Goal: Communication & Community: Answer question/provide support

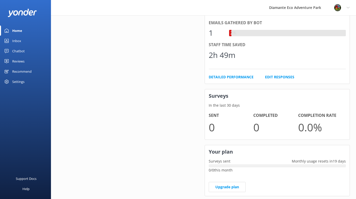
scroll to position [274, 0]
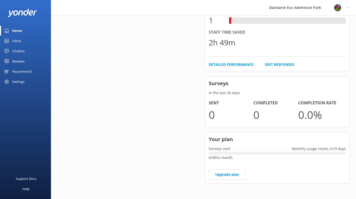
click at [17, 52] on div "Chatbot" at bounding box center [18, 51] width 12 height 10
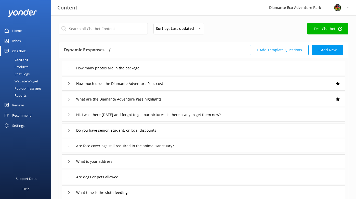
click at [24, 95] on div "Reports" at bounding box center [14, 95] width 23 height 7
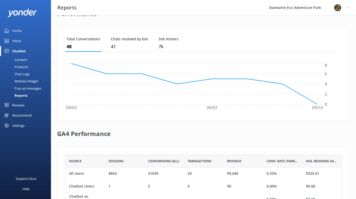
scroll to position [156, 0]
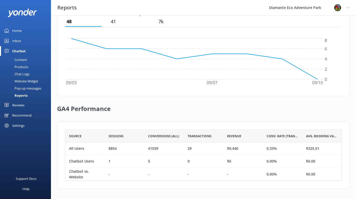
click at [150, 161] on div "5" at bounding box center [163, 161] width 39 height 13
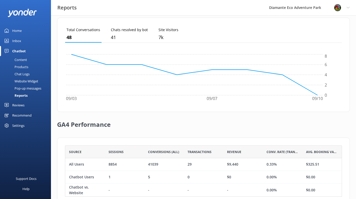
scroll to position [137, 0]
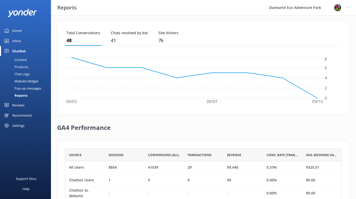
click at [19, 67] on div "Products" at bounding box center [15, 66] width 25 height 7
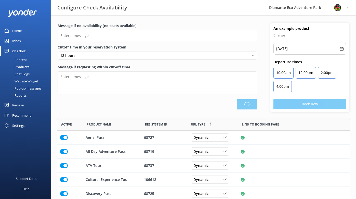
scroll to position [125, 293]
type input "There are no seats available, please check an alternative day"
type textarea "Our online booking system closes {hours} prior to departure. Please contact us …"
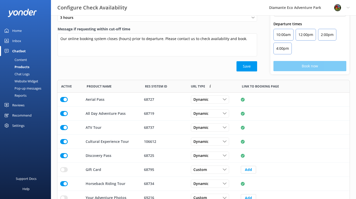
scroll to position [44, 0]
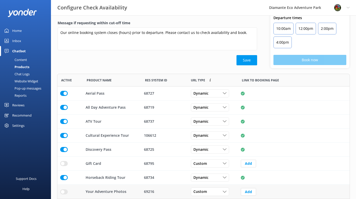
click at [65, 191] on input "row" at bounding box center [64, 191] width 8 height 5
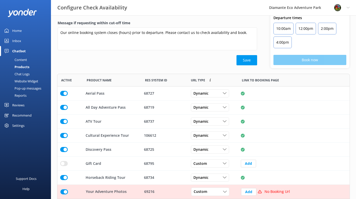
click at [63, 192] on input "row" at bounding box center [64, 191] width 8 height 5
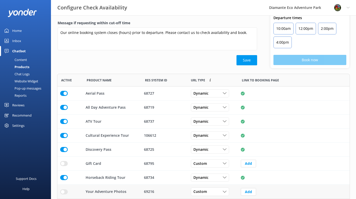
click at [27, 81] on div "Website Widget" at bounding box center [20, 80] width 35 height 7
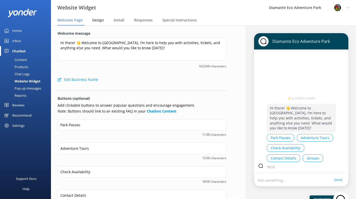
click at [99, 20] on span "Design" at bounding box center [98, 20] width 12 height 5
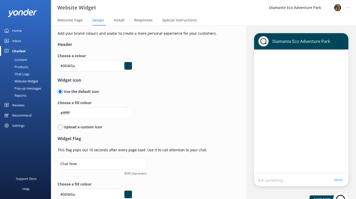
click at [19, 105] on div "Reviews" at bounding box center [18, 105] width 12 height 10
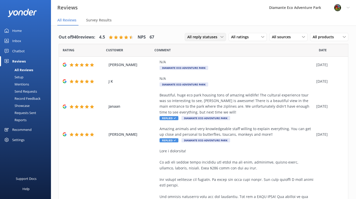
click at [217, 35] on span "All reply statuses" at bounding box center [203, 37] width 33 height 6
click at [204, 59] on div "Needs a reply" at bounding box center [197, 57] width 20 height 5
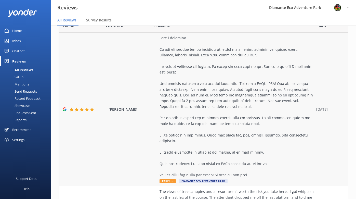
scroll to position [26, 0]
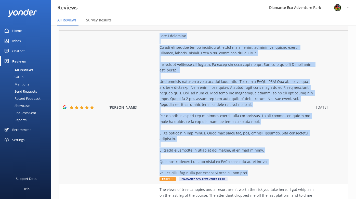
drag, startPoint x: 160, startPoint y: 35, endPoint x: 257, endPoint y: 168, distance: 164.7
click at [257, 168] on div at bounding box center [236, 104] width 154 height 143
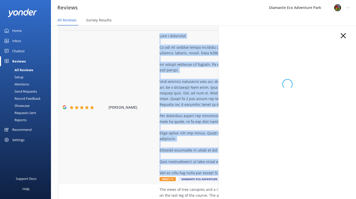
copy div "What a adventure! We did day passes which included all parts of the park, zipli…"
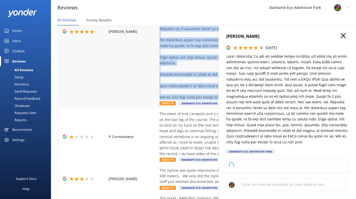
type textarea "Thank you so much for your wonderful review! We’re thrilled you had such an adv…"
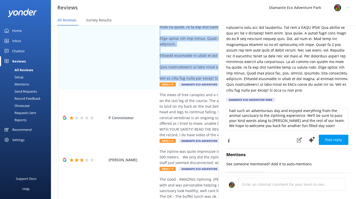
scroll to position [56, 0]
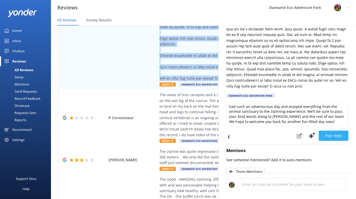
click at [335, 130] on button "Post reply" at bounding box center [333, 135] width 30 height 10
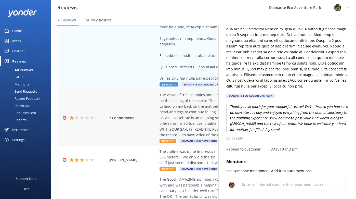
click at [169, 118] on div "The views of tree canopies and a resort aren't worth the risk you take here. I …" at bounding box center [236, 115] width 154 height 46
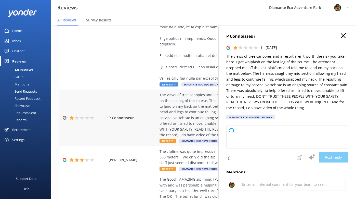
type textarea "Thank you for sharing your experience. We are truly sorry to hear about your in…"
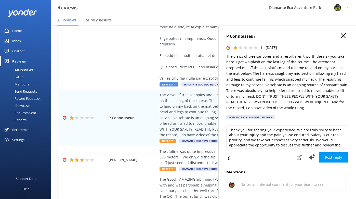
scroll to position [0, 0]
click at [189, 151] on div "The zipline was quite impressive including one that you did head first that was…" at bounding box center [236, 156] width 154 height 17
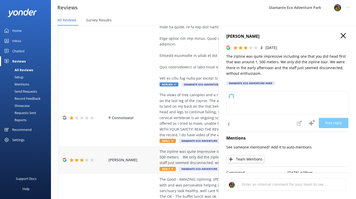
type textarea "Thank you for sharing your feedback. We're glad you enjoyed the zipline experie…"
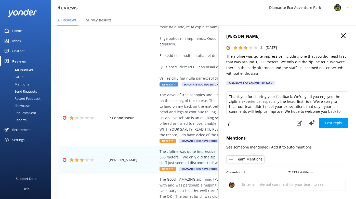
scroll to position [8, 0]
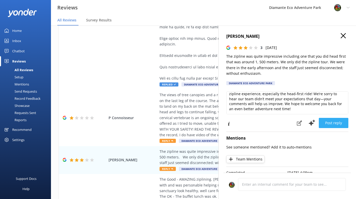
click at [334, 123] on button "Post reply" at bounding box center [333, 123] width 30 height 10
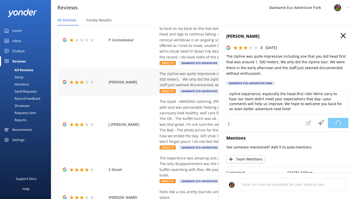
scroll to position [204, 0]
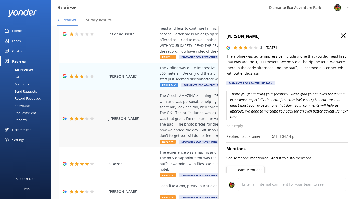
click at [167, 139] on span "Reply" at bounding box center [167, 141] width 16 height 4
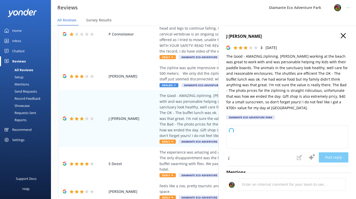
type textarea "Thank you so much for your detailed feedback! We’re thrilled to hear you enjoye…"
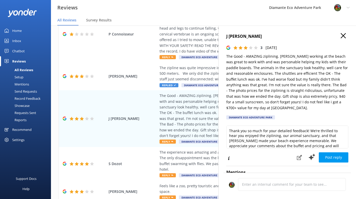
scroll to position [12, 0]
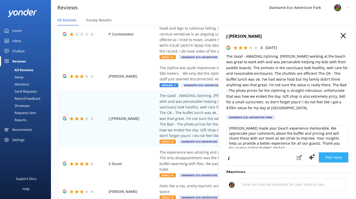
click at [342, 158] on button "Post reply" at bounding box center [333, 157] width 30 height 10
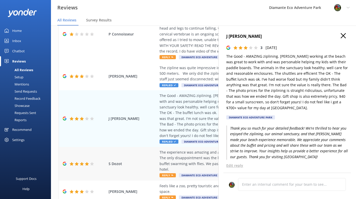
click at [167, 173] on span "Reply" at bounding box center [167, 175] width 16 height 4
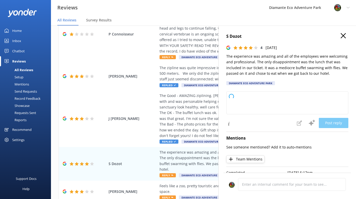
type textarea "Thank you so much for your kind words about our team and your overall experienc…"
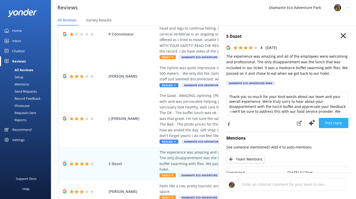
click at [328, 123] on button "Post reply" at bounding box center [333, 123] width 30 height 10
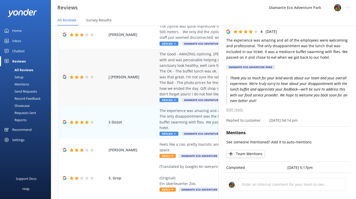
scroll to position [249, 0]
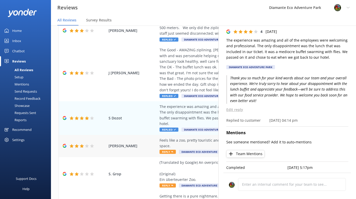
click at [168, 149] on span "Reply" at bounding box center [167, 151] width 16 height 4
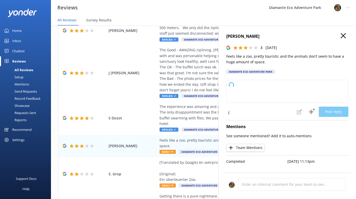
type textarea "Thank you for sharing your feedback. We’re sorry to hear you felt the space was…"
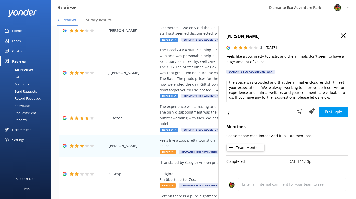
scroll to position [0, 0]
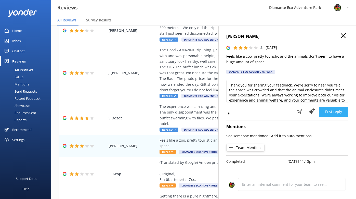
click at [332, 108] on button "Post reply" at bounding box center [333, 111] width 30 height 10
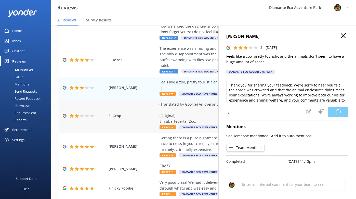
scroll to position [308, 0]
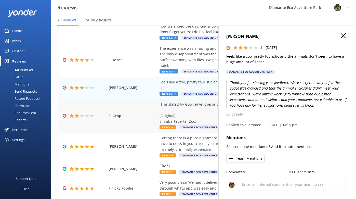
click at [163, 125] on span "Reply" at bounding box center [167, 127] width 16 height 4
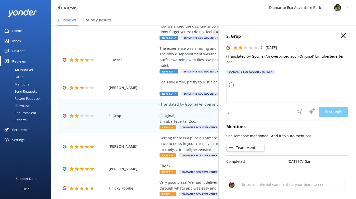
type textarea "Thank you for your feedback. We’re sorry to hear you felt the pricing did not m…"
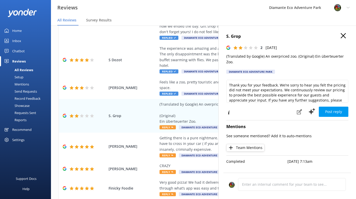
scroll to position [5, 0]
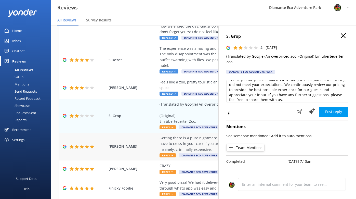
click at [173, 135] on div "Getting there is a pure nightmare. No signs, the road abruptly leads to a rover…" at bounding box center [236, 143] width 154 height 17
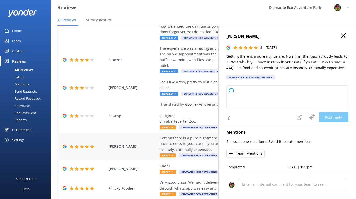
type textarea "Thank you for your feedback! We appreciate your honest comments about the acces…"
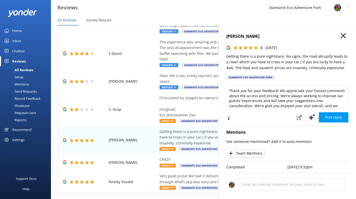
scroll to position [8, 0]
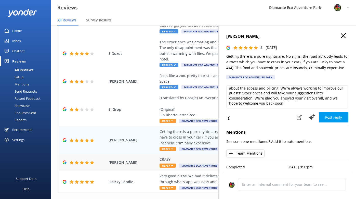
click at [170, 156] on div "CRAZY" at bounding box center [236, 159] width 154 height 6
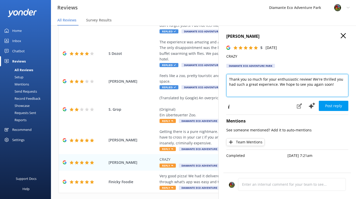
drag, startPoint x: 277, startPoint y: 79, endPoint x: 297, endPoint y: 79, distance: 19.9
click at [297, 79] on textarea "Thank you so much for your enthusiastic review! We're thrilled you had such a g…" at bounding box center [287, 85] width 122 height 23
type textarea "Thank you so much for your review! We're thrilled you had such a great experien…"
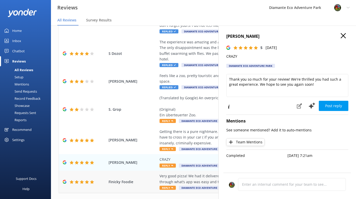
click at [166, 173] on div "Very good pizza! We had it delivered to our house and it came extremely fast! O…" at bounding box center [236, 178] width 154 height 11
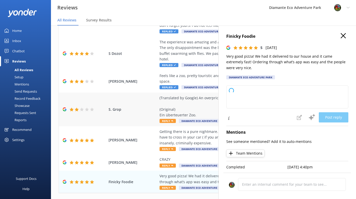
type textarea "Thank you so much for your kind words and fantastic rating! We're glad you enjo…"
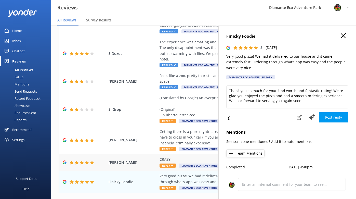
scroll to position [10, 0]
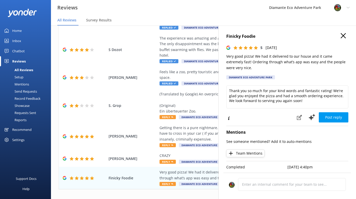
click at [342, 40] on div "Finicky Foodie 5 [DATE] Very good pizza! We had it delivered to our house and i…" at bounding box center [287, 57] width 122 height 49
click at [342, 35] on use "button" at bounding box center [342, 35] width 5 height 5
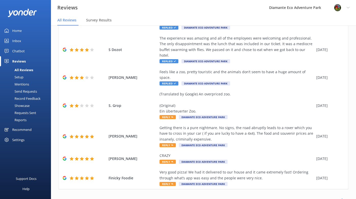
click at [266, 197] on link "2" at bounding box center [266, 199] width 7 height 5
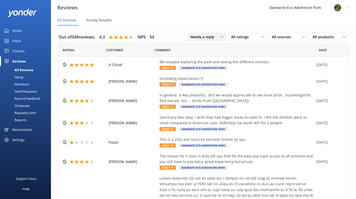
click at [202, 39] on span "Needs a reply" at bounding box center [203, 37] width 27 height 6
click at [172, 140] on div "This is a ZOO and must be banned! Shame on you" at bounding box center [236, 139] width 154 height 6
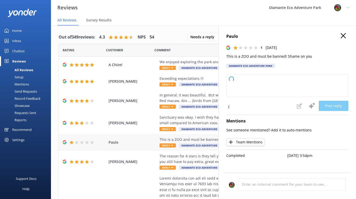
type textarea "Thank you for sharing your feedback. We're sorry to hear about your concerns an…"
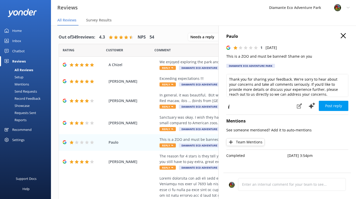
scroll to position [3, 0]
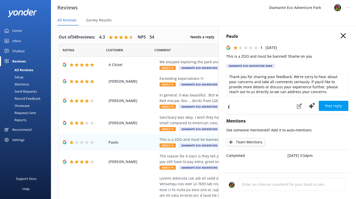
click at [342, 34] on icon "button" at bounding box center [342, 35] width 5 height 5
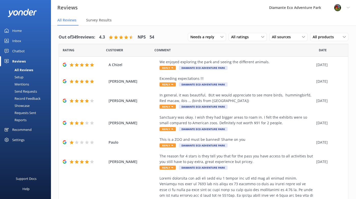
click at [69, 18] on span "All Reviews" at bounding box center [66, 20] width 19 height 5
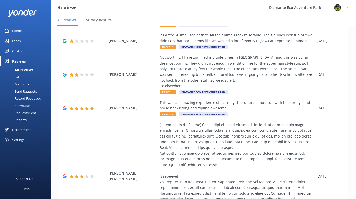
scroll to position [336, 0]
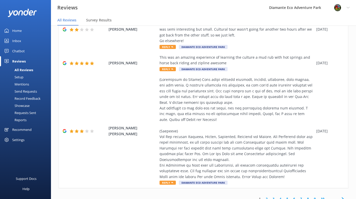
click at [18, 76] on div "Setup" at bounding box center [13, 76] width 20 height 7
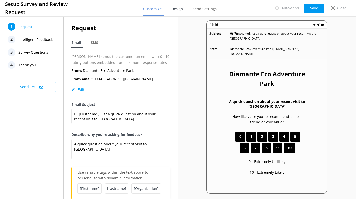
click at [182, 10] on span "Design" at bounding box center [177, 8] width 12 height 5
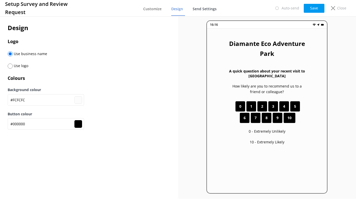
click at [202, 10] on span "Send Settings" at bounding box center [204, 8] width 24 height 5
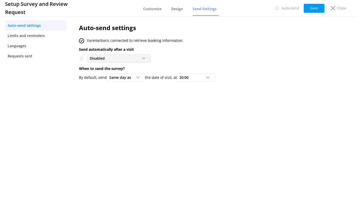
click at [112, 58] on div "Disabled" at bounding box center [118, 58] width 61 height 6
click at [175, 49] on p "Send automatically after a visit" at bounding box center [196, 50] width 234 height 6
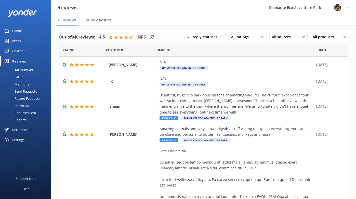
click at [13, 138] on div "Settings" at bounding box center [18, 139] width 12 height 10
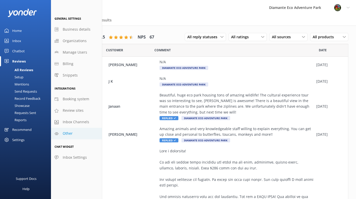
click at [67, 132] on span "Other" at bounding box center [68, 133] width 10 height 6
